Goal: Information Seeking & Learning: Learn about a topic

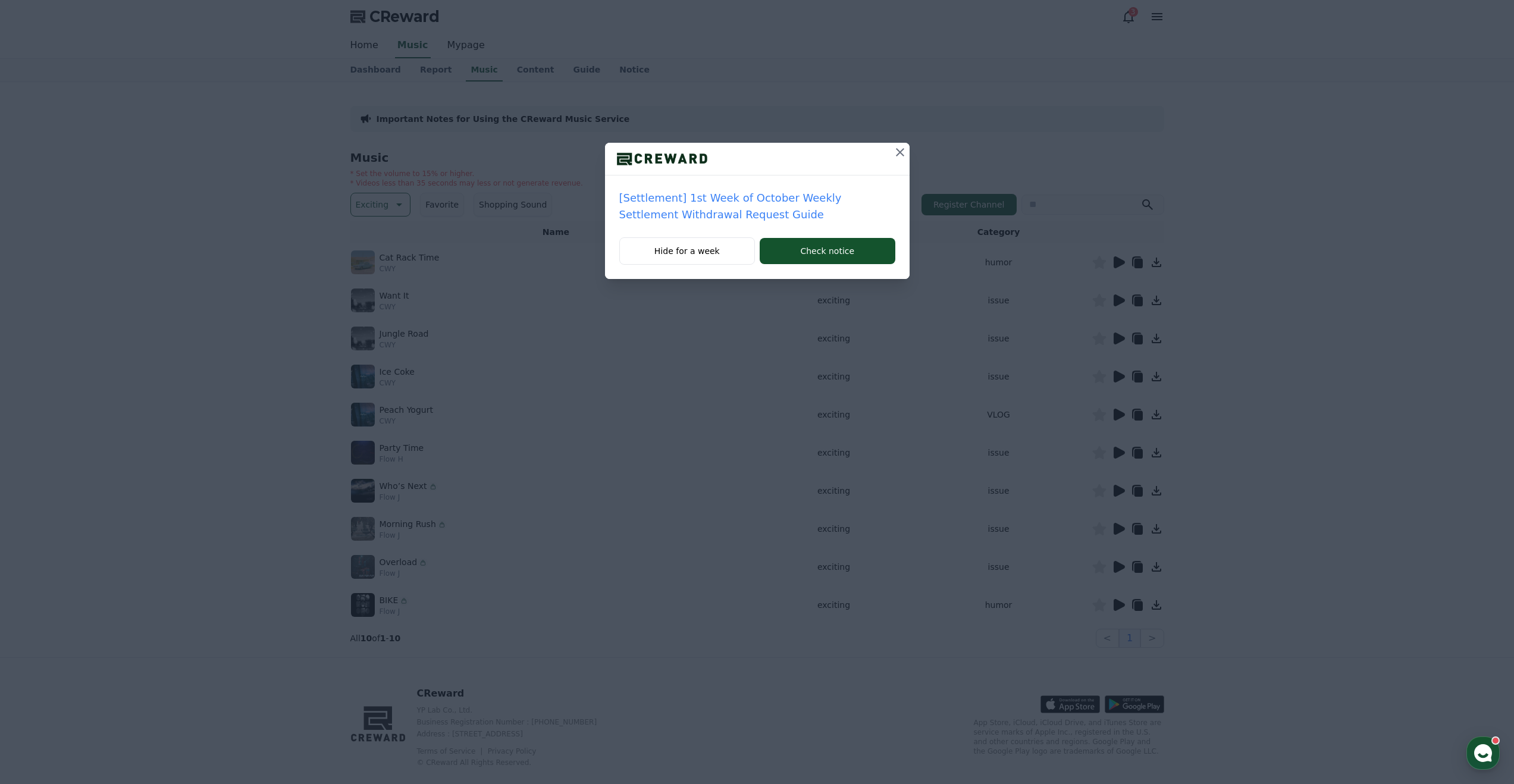
click at [901, 154] on icon at bounding box center [901, 152] width 8 height 8
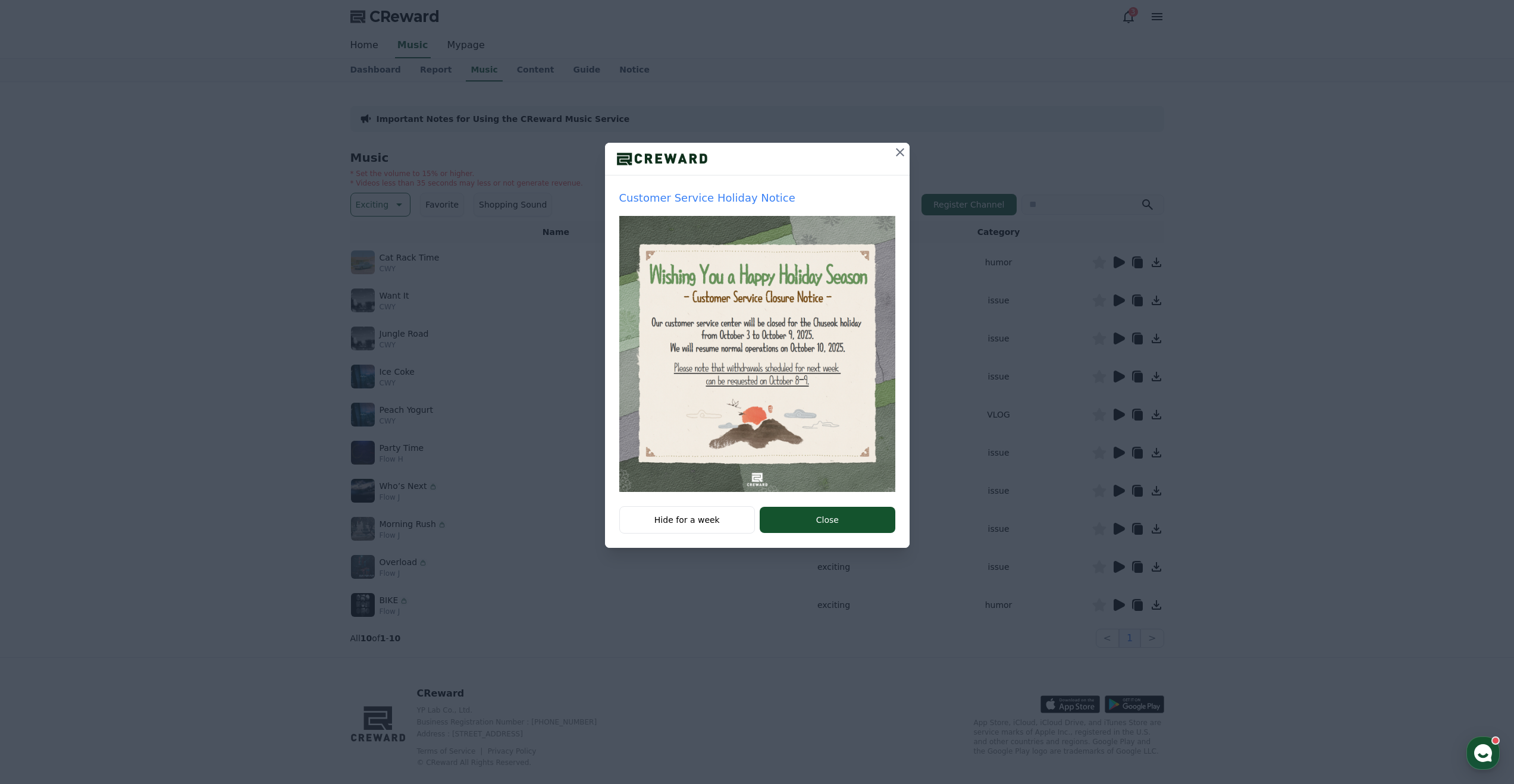
click at [895, 151] on icon at bounding box center [900, 152] width 14 height 14
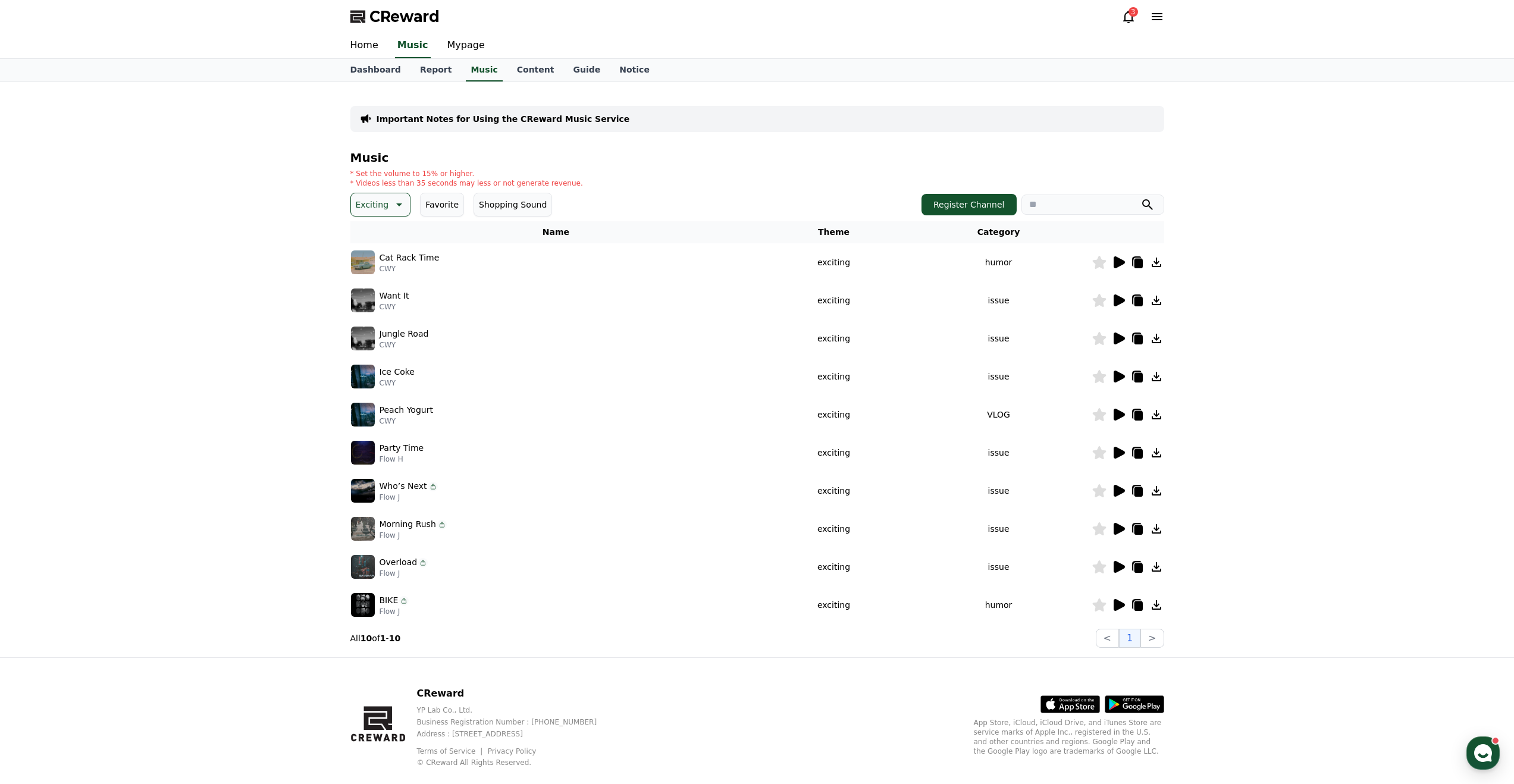
click at [367, 267] on img at bounding box center [363, 262] width 24 height 24
click at [1124, 264] on icon at bounding box center [1119, 262] width 14 height 14
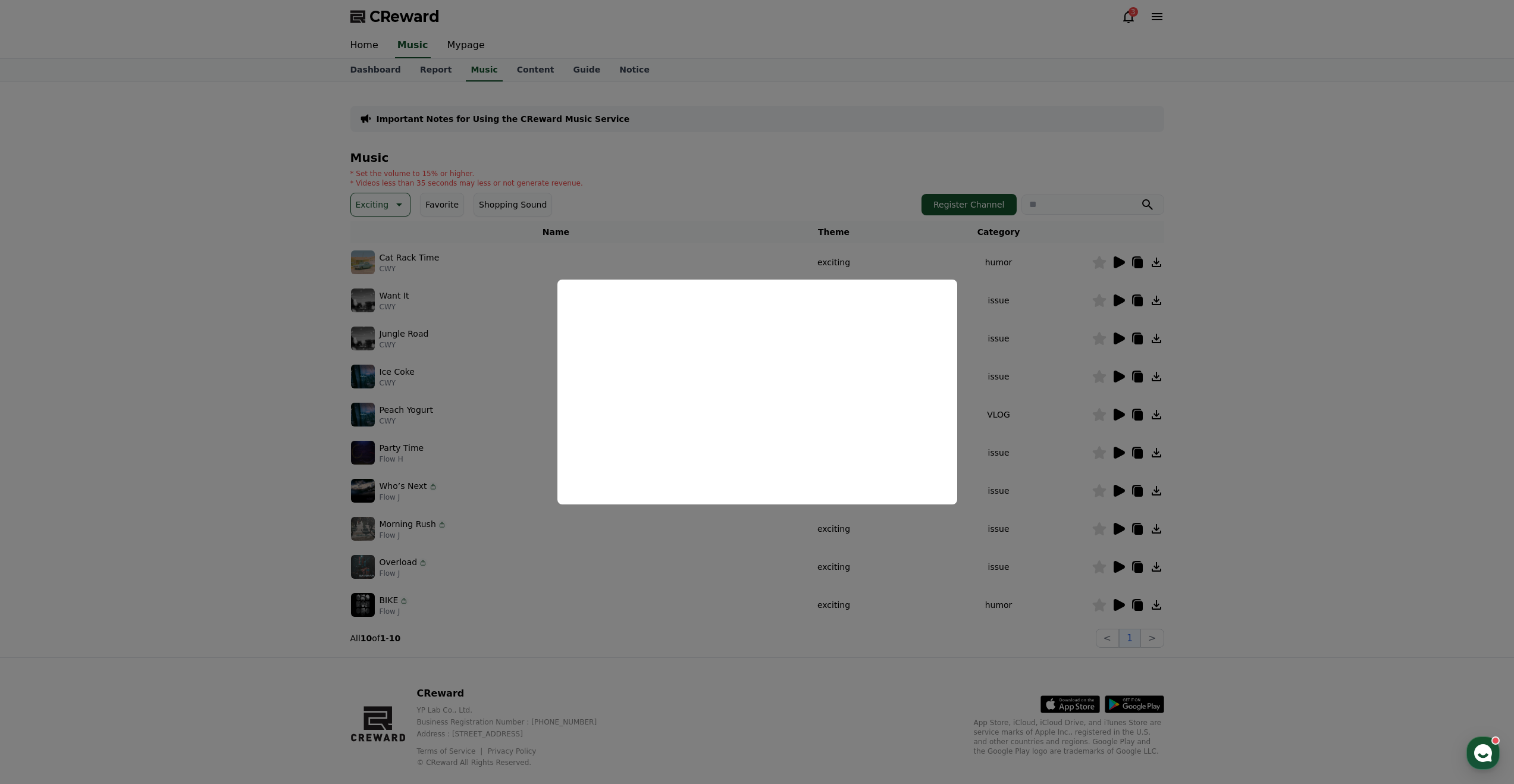
click at [1118, 302] on button "close modal" at bounding box center [757, 392] width 1514 height 784
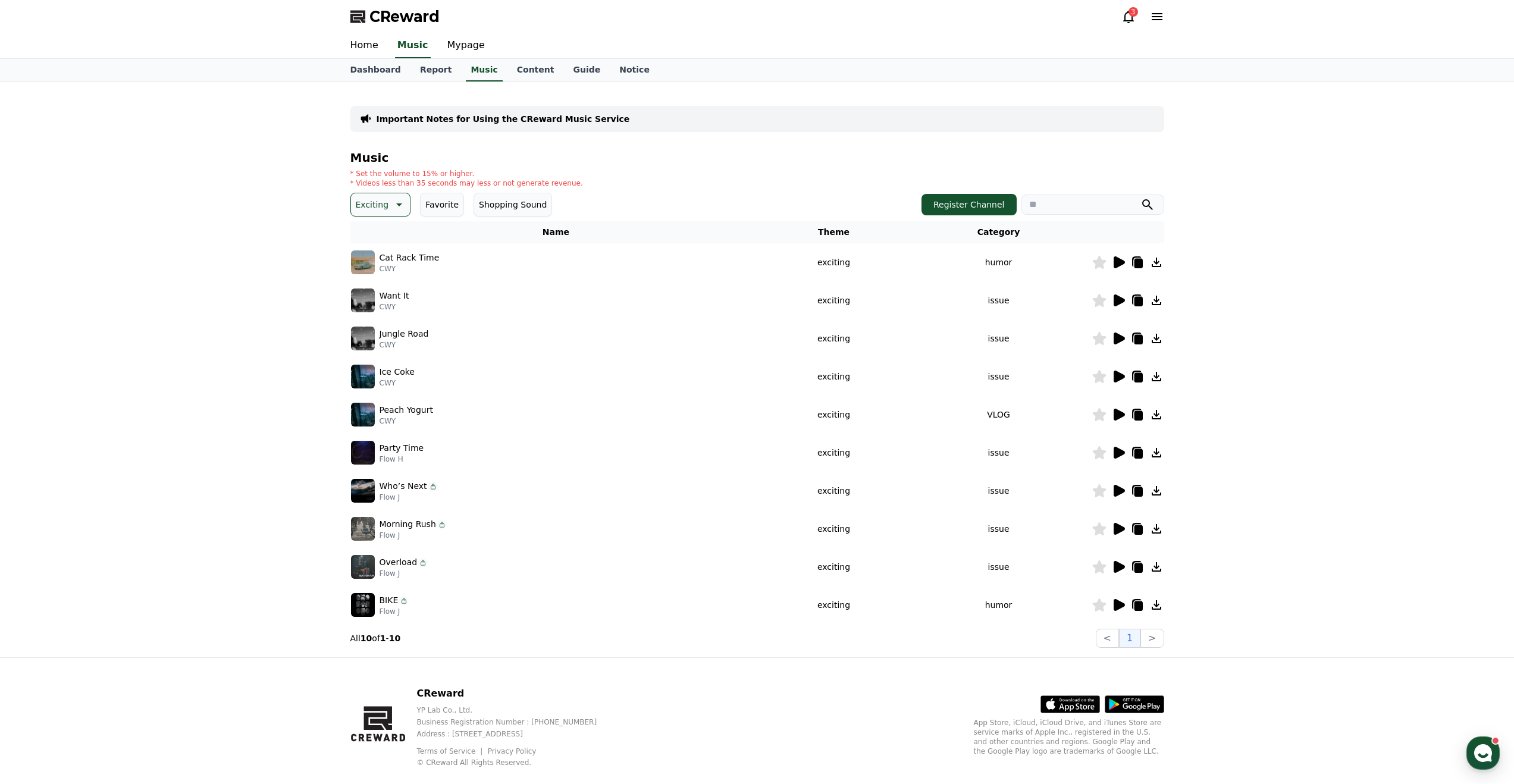
click at [1116, 297] on icon at bounding box center [1119, 301] width 11 height 12
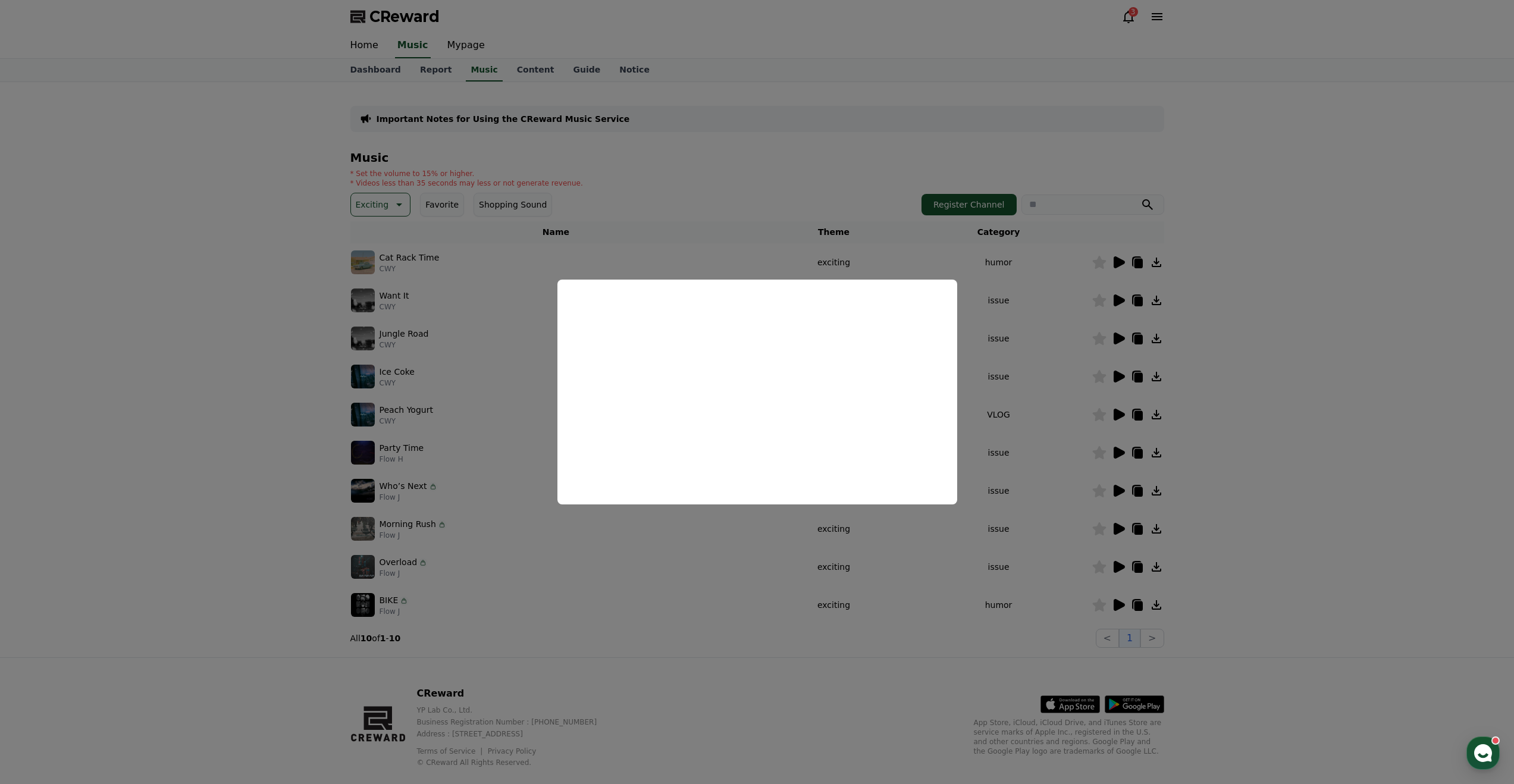
click at [1117, 455] on button "close modal" at bounding box center [757, 392] width 1514 height 784
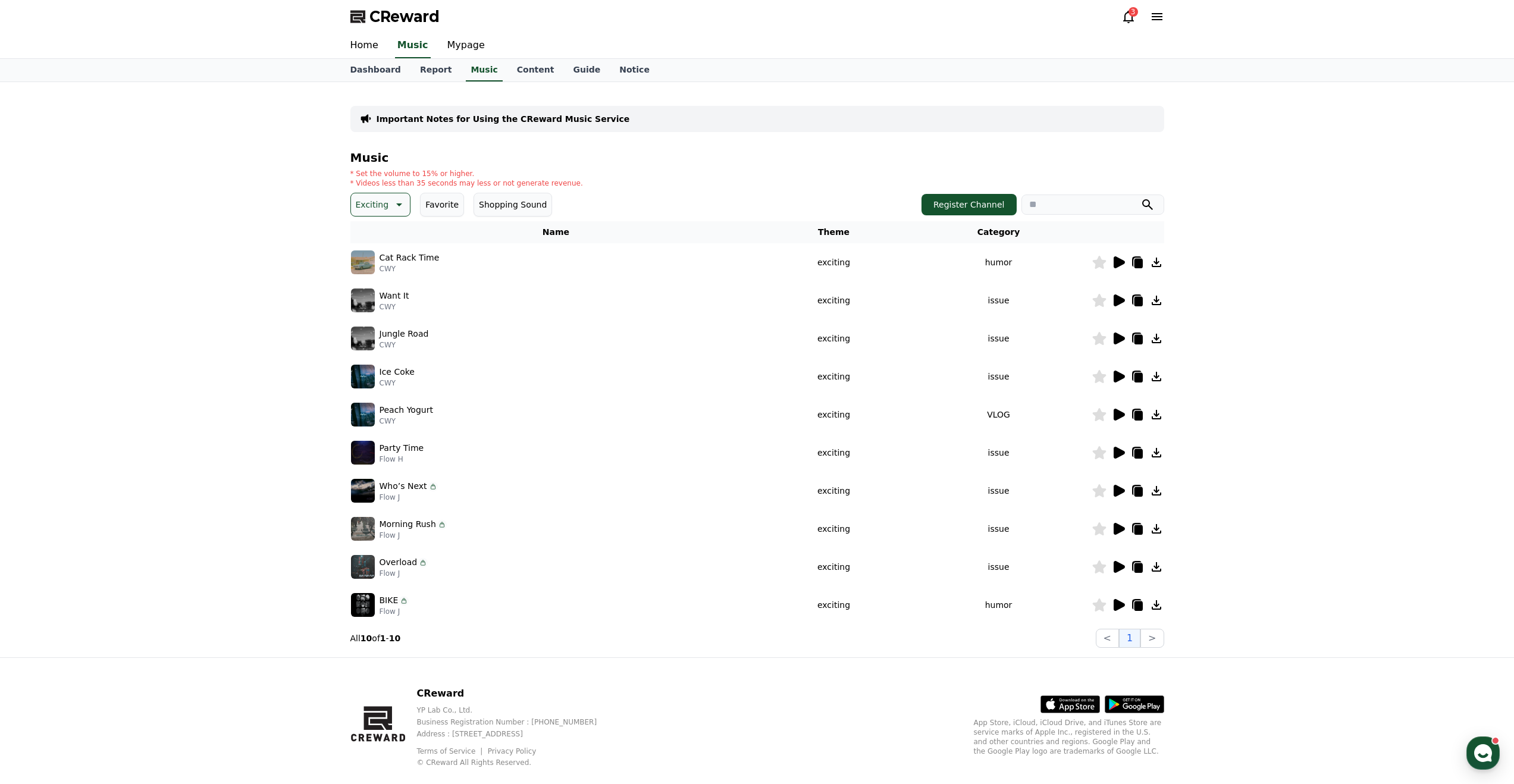
click at [438, 210] on button "Favorite" at bounding box center [442, 204] width 44 height 24
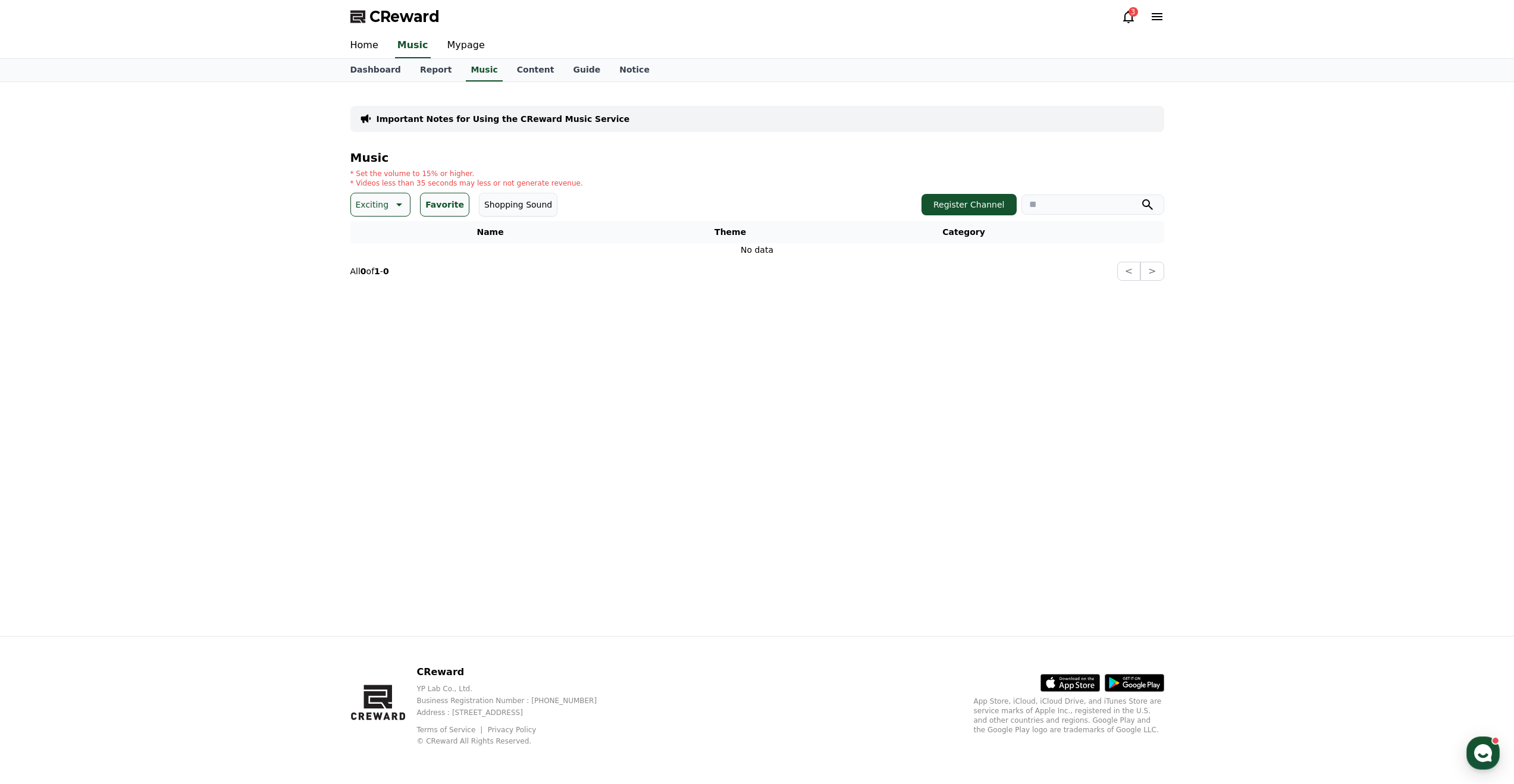
click at [391, 208] on icon at bounding box center [398, 204] width 14 height 14
click at [384, 236] on div "All Fantasy Curiosity Dark Bright Popping Exciting Twist Majestic Dramatic Joyf…" at bounding box center [381, 530] width 57 height 614
click at [365, 238] on button "All" at bounding box center [362, 236] width 19 height 26
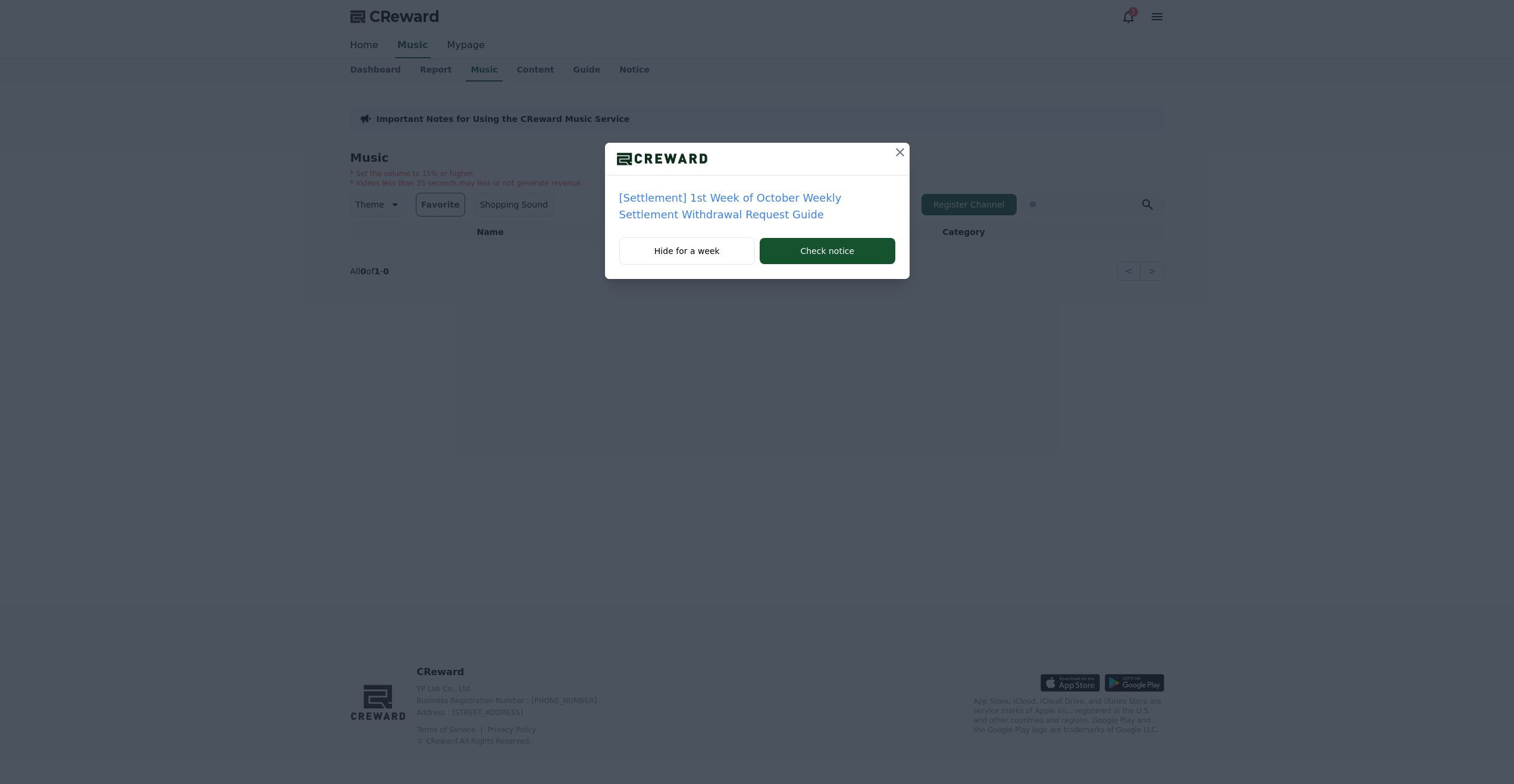
click at [901, 153] on icon at bounding box center [900, 152] width 14 height 14
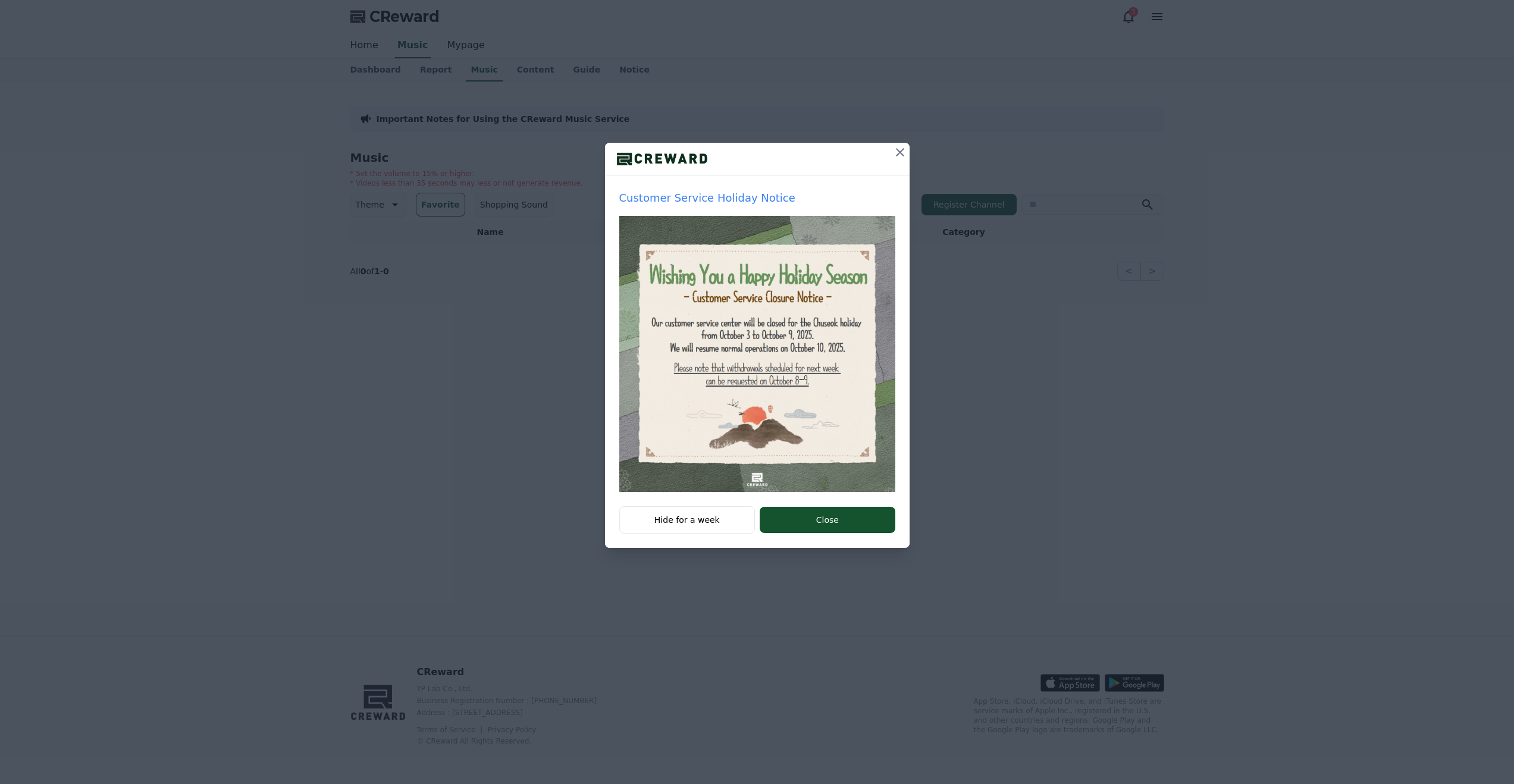
click at [903, 150] on icon at bounding box center [900, 152] width 14 height 14
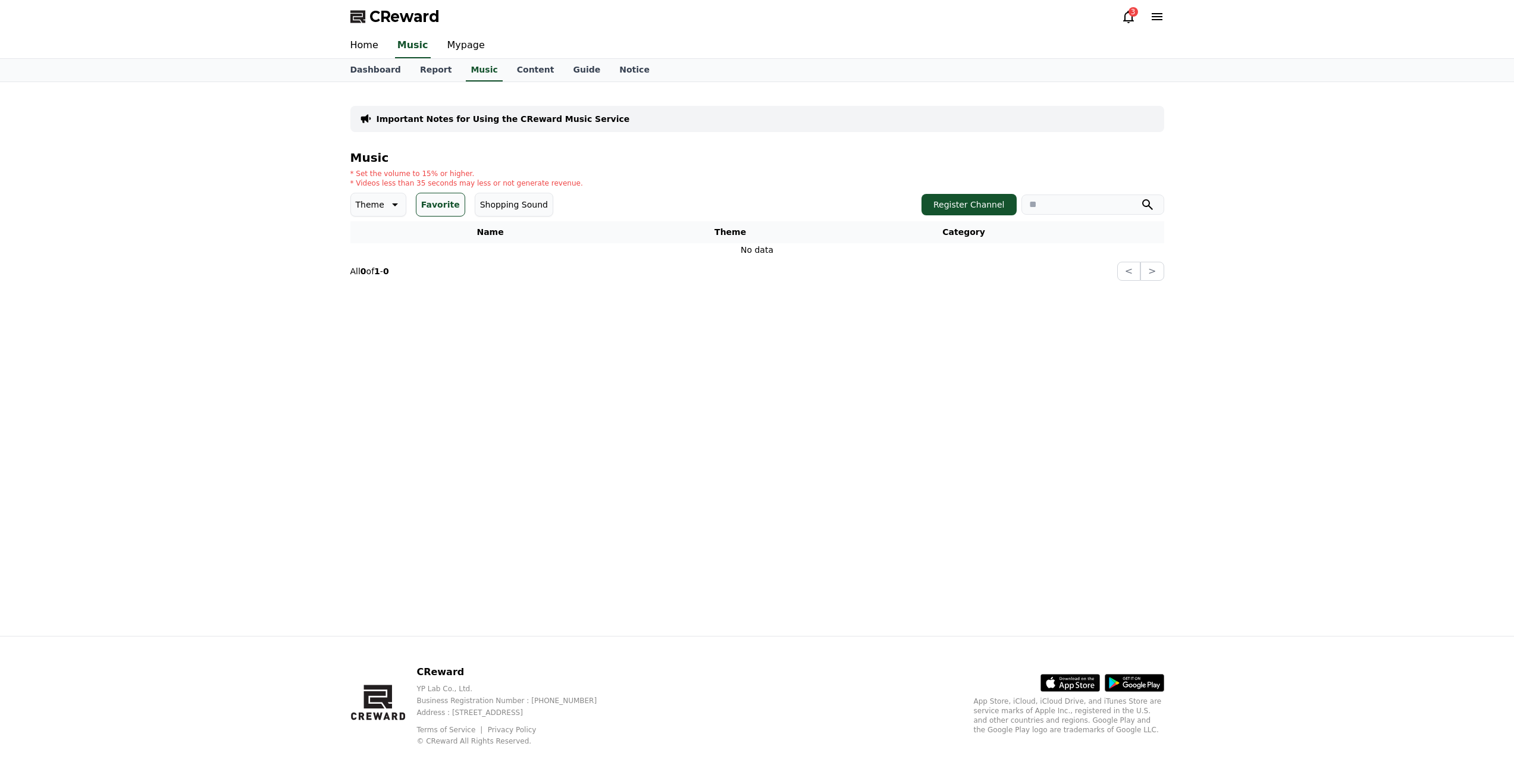
click at [376, 206] on p "Theme" at bounding box center [370, 204] width 29 height 17
click at [372, 230] on div "All Fantasy Curiosity Dark Bright Popping Exciting Twist Majestic Dramatic Joyf…" at bounding box center [378, 530] width 52 height 614
click at [370, 238] on button "All" at bounding box center [362, 236] width 19 height 26
click at [413, 213] on button "Favorite" at bounding box center [422, 204] width 49 height 24
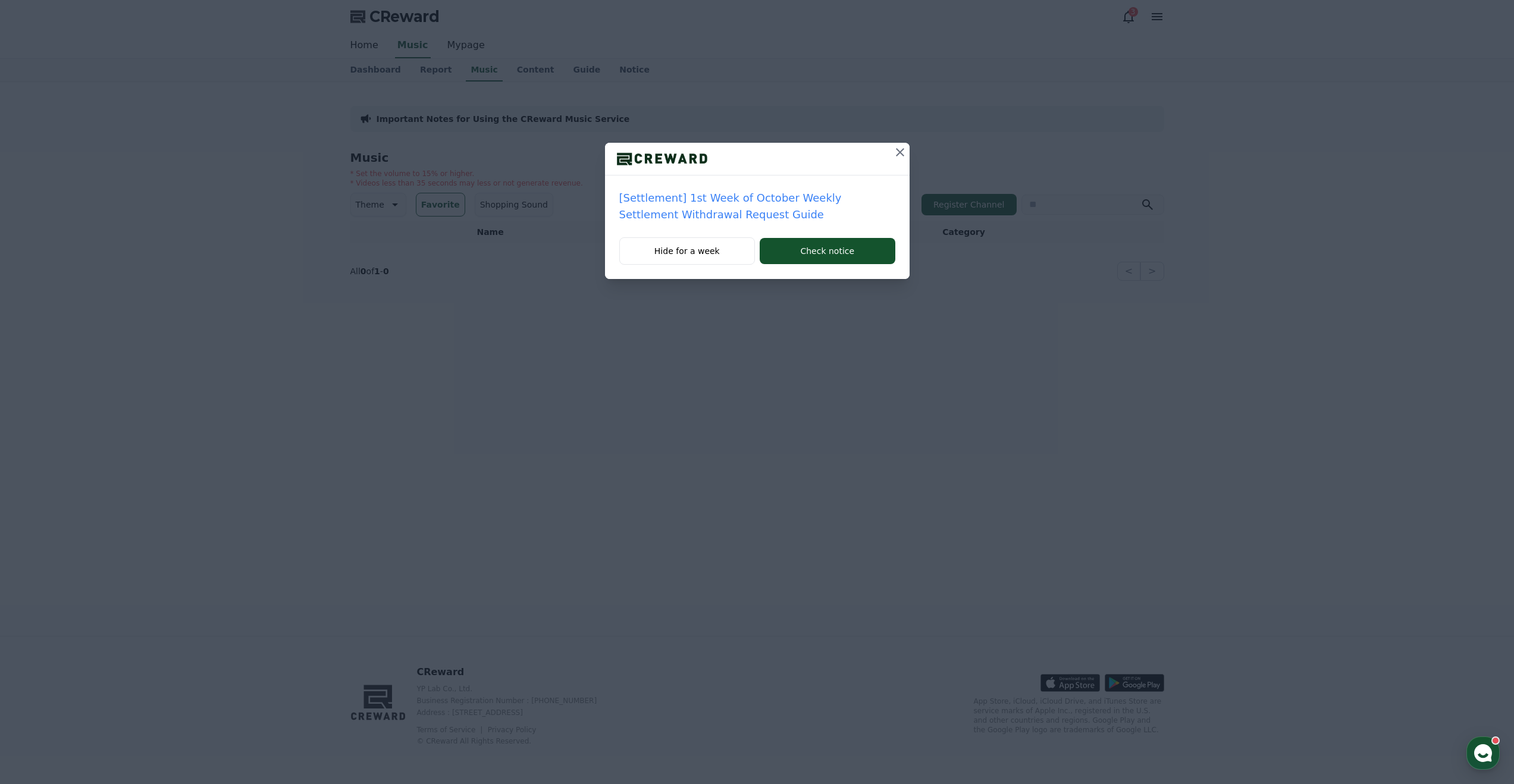
click at [904, 153] on icon at bounding box center [900, 152] width 14 height 14
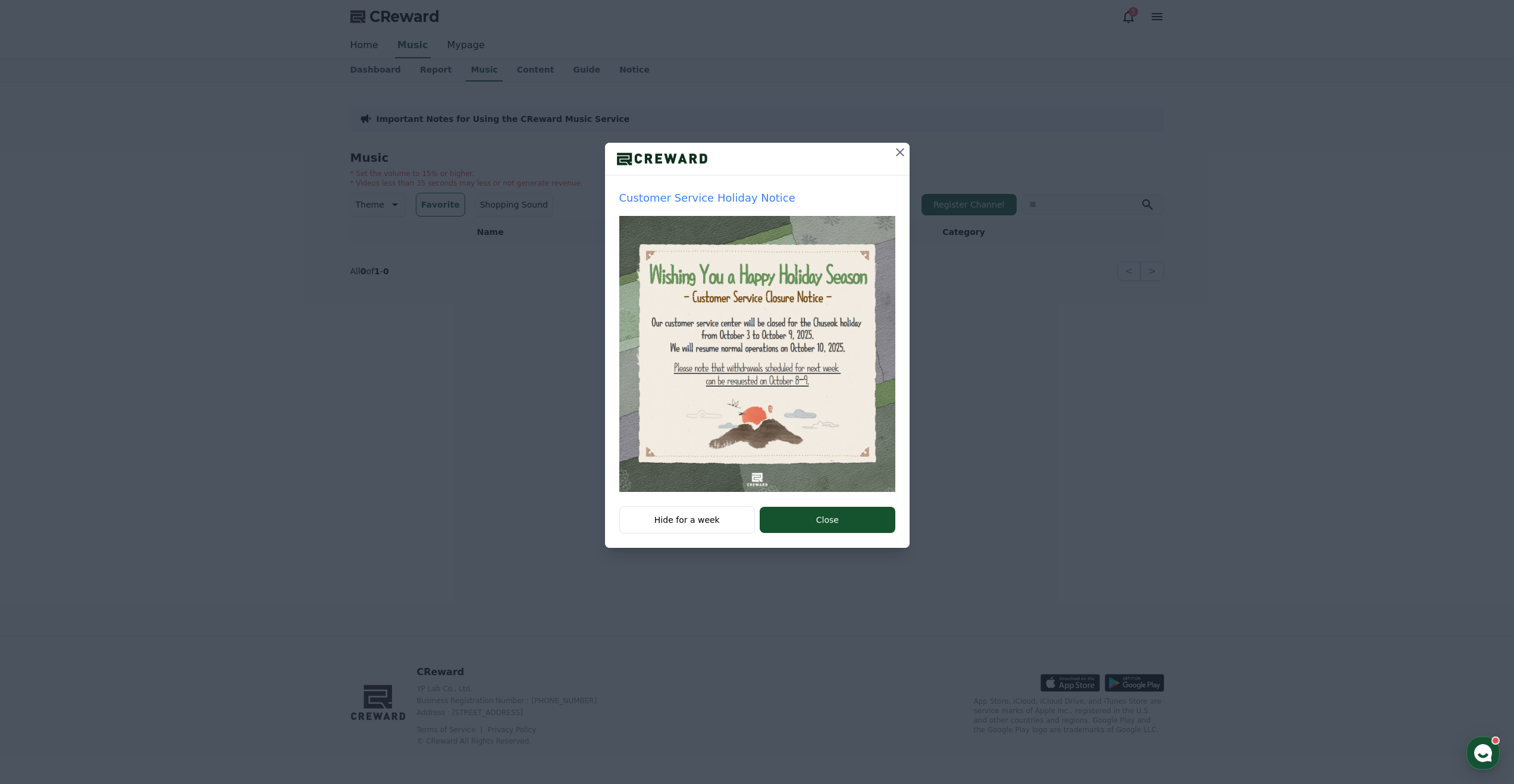
click at [901, 150] on icon at bounding box center [900, 152] width 14 height 14
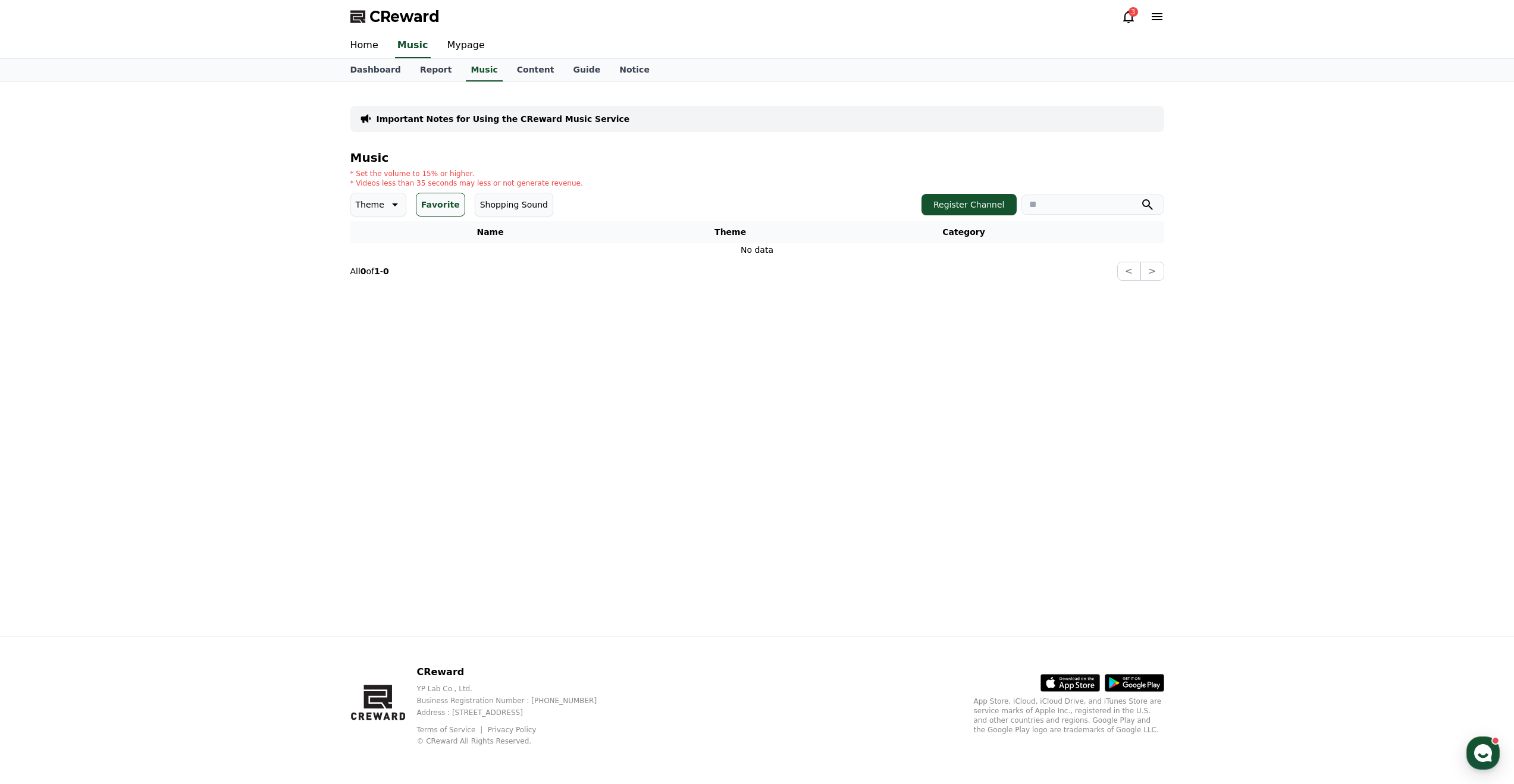
click at [429, 202] on button "Favorite" at bounding box center [440, 204] width 49 height 24
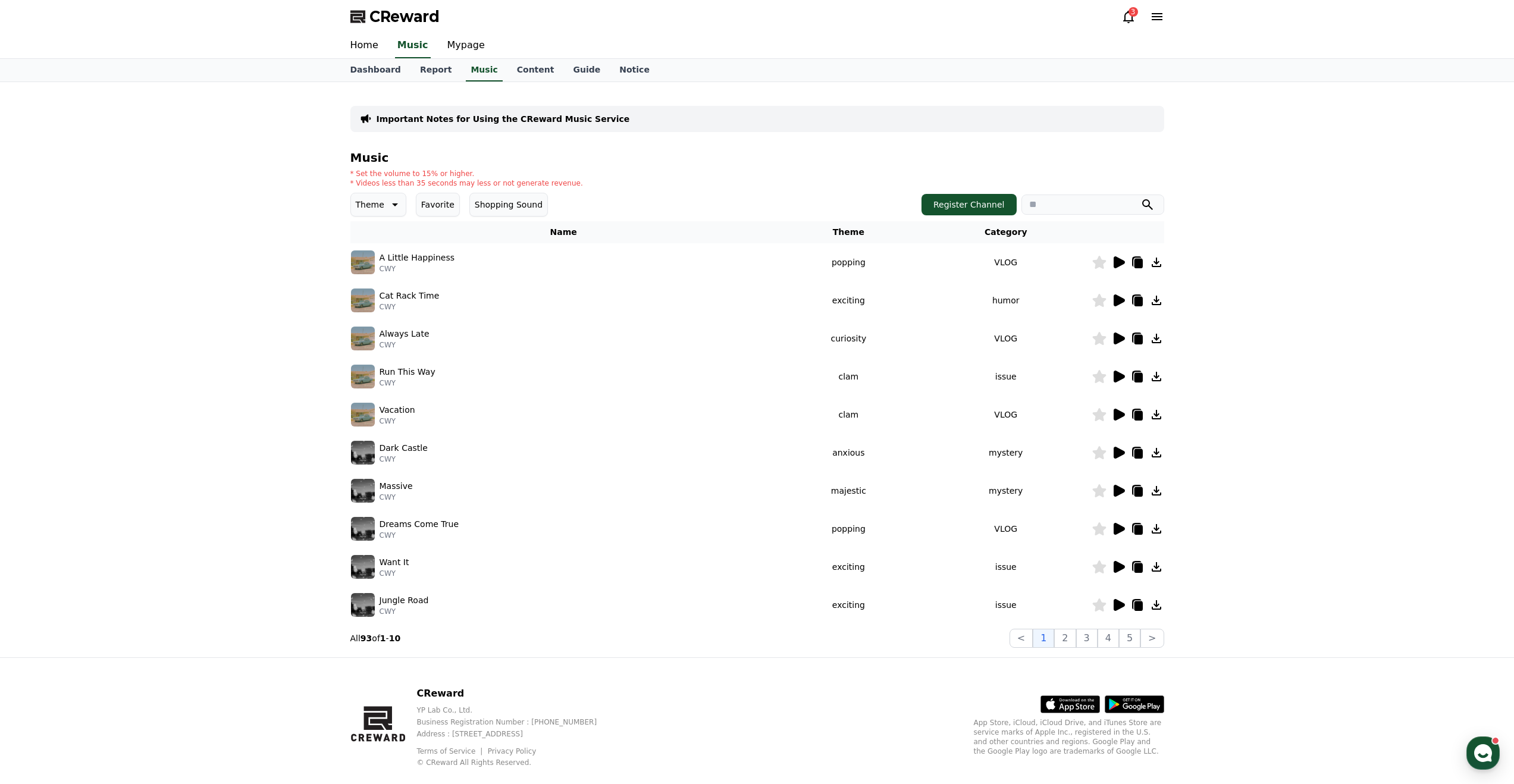
click at [1116, 454] on icon at bounding box center [1119, 453] width 11 height 12
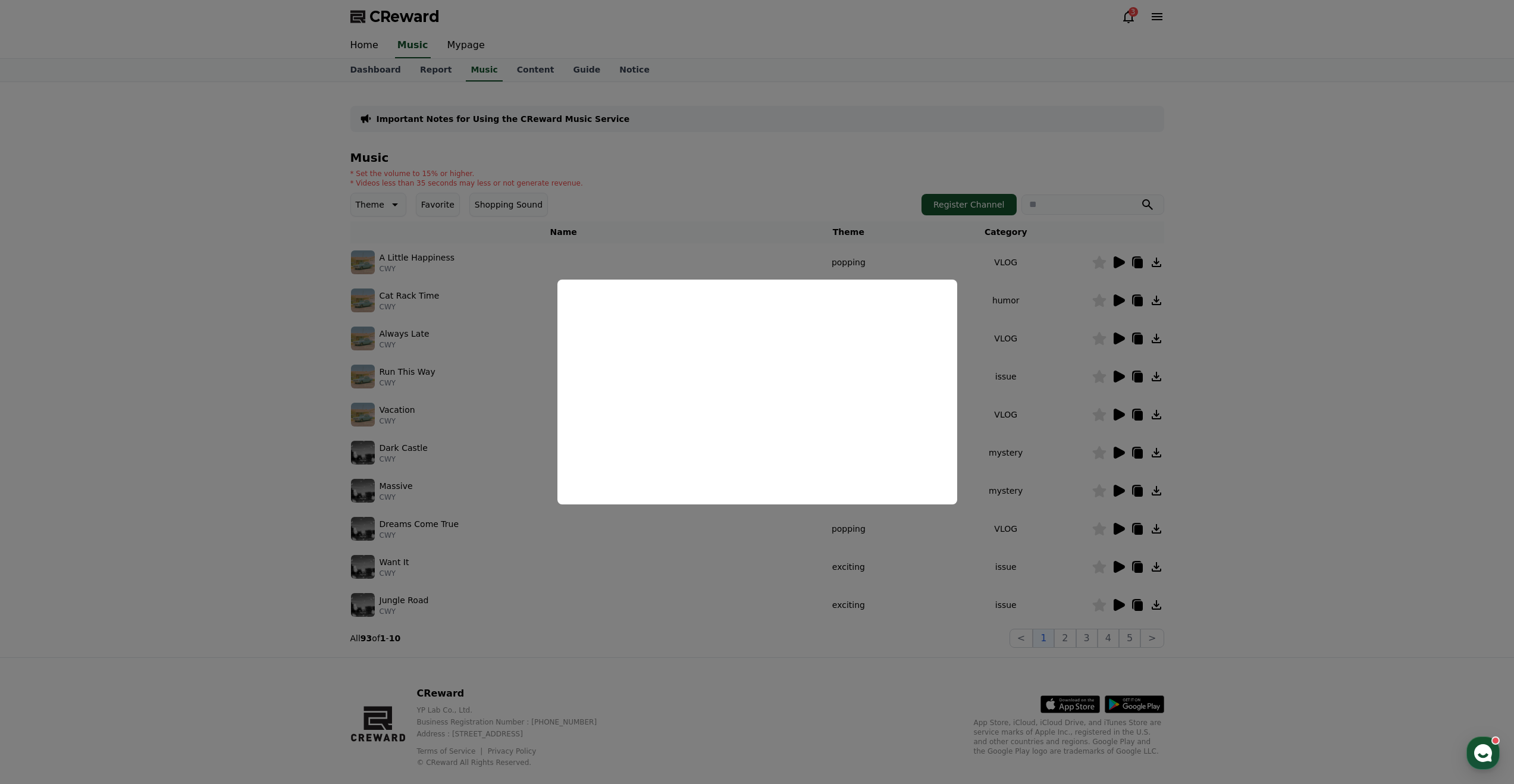
click at [1016, 321] on button "close modal" at bounding box center [757, 392] width 1514 height 784
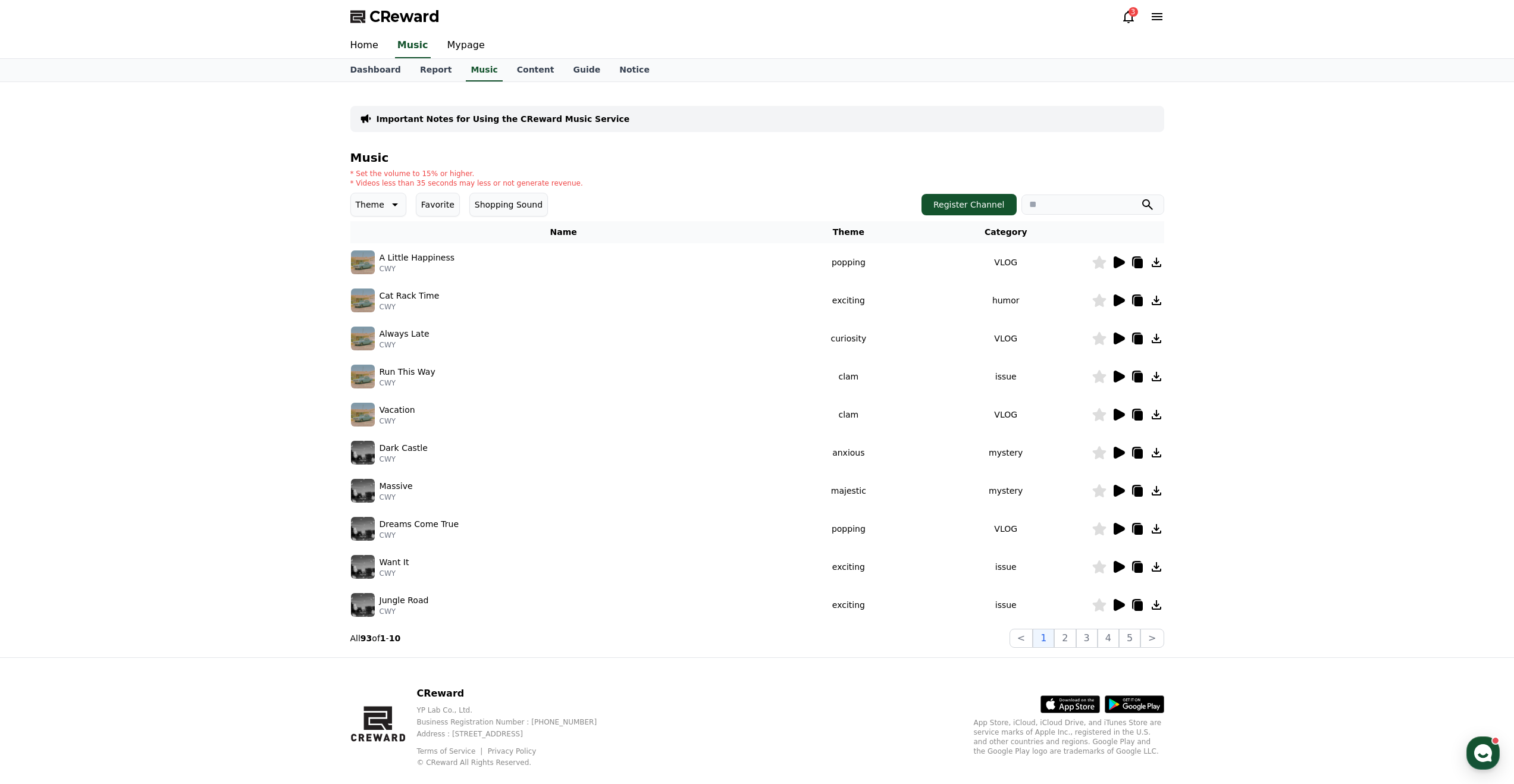
click at [381, 206] on p "Theme" at bounding box center [370, 204] width 29 height 17
click at [403, 272] on div "All Fantasy Curiosity Dark Bright Popping Exciting Twist Majestic Dramatic Joyf…" at bounding box center [378, 285] width 56 height 128
click at [378, 232] on button "Dark" at bounding box center [367, 227] width 30 height 26
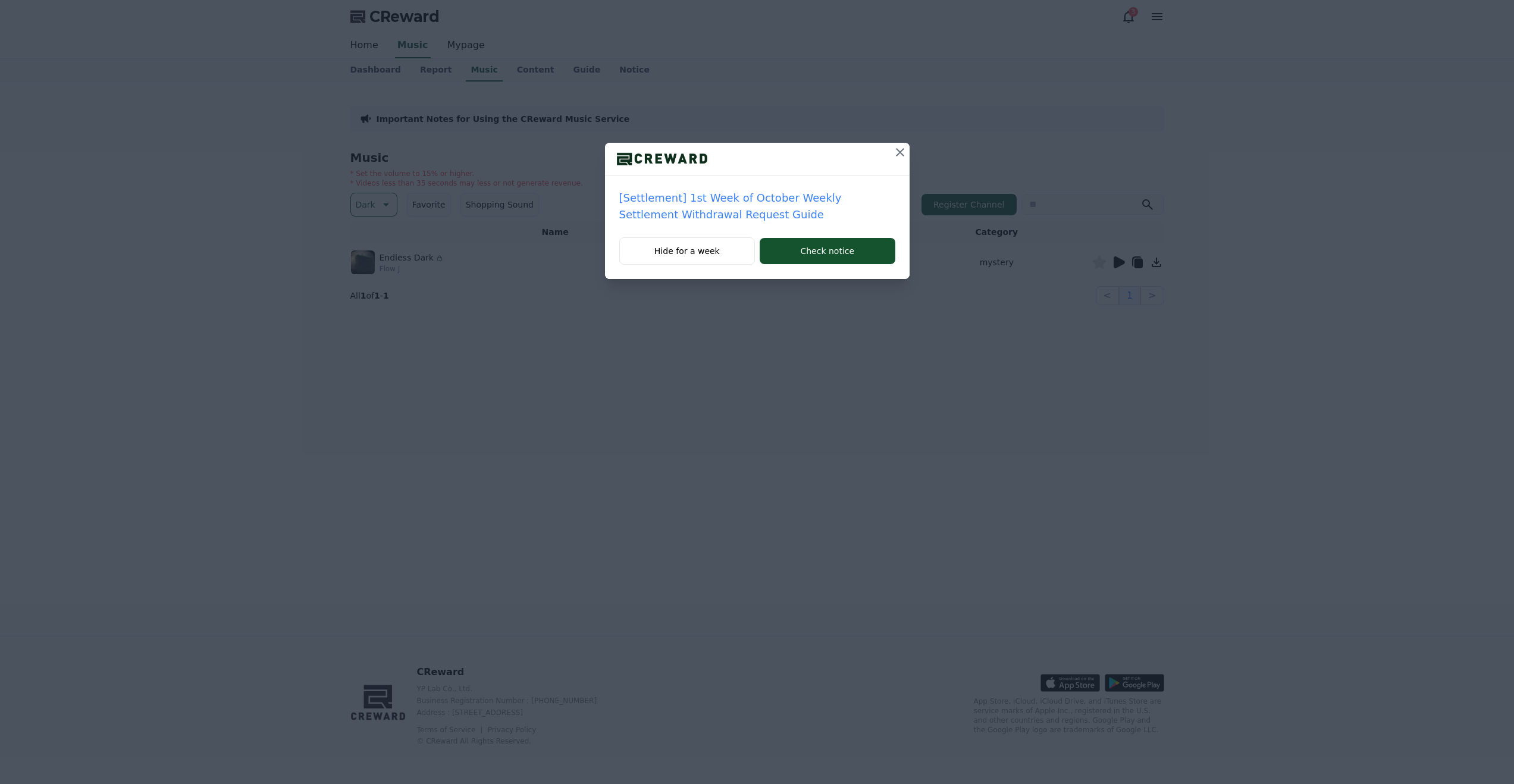
click at [901, 155] on icon at bounding box center [900, 152] width 14 height 14
